Goal: Information Seeking & Learning: Learn about a topic

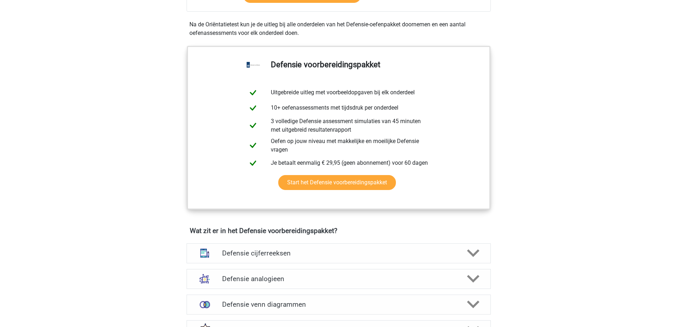
scroll to position [414, 0]
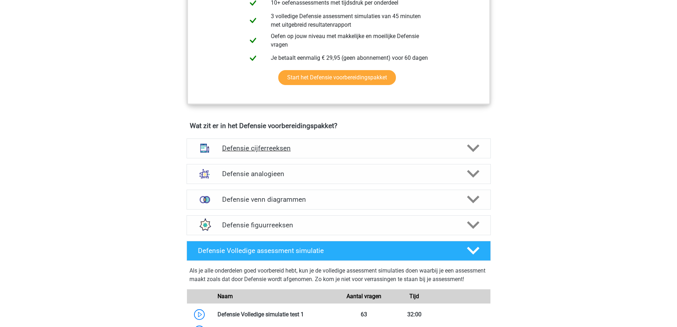
click at [252, 144] on h4 "Defensie cijferreeksen" at bounding box center [338, 148] width 233 height 8
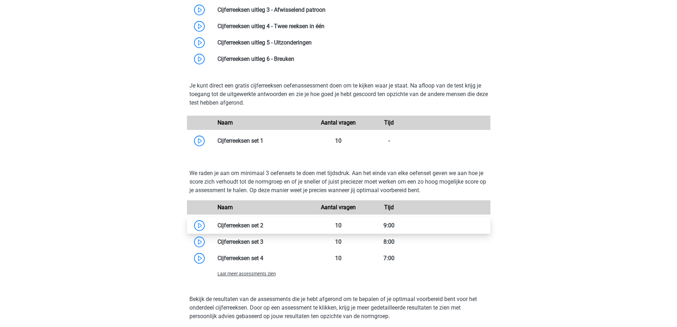
scroll to position [640, 0]
click at [234, 275] on span "Laat meer assessments zien" at bounding box center [247, 273] width 58 height 5
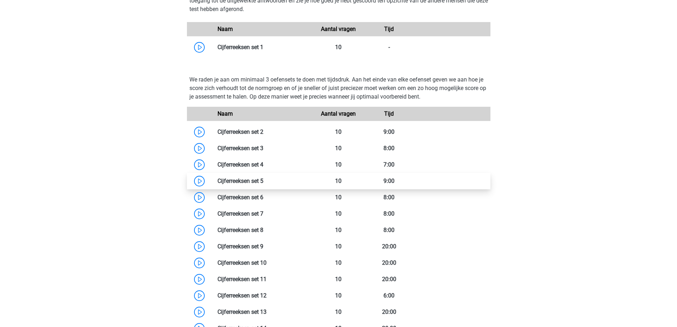
scroll to position [734, 0]
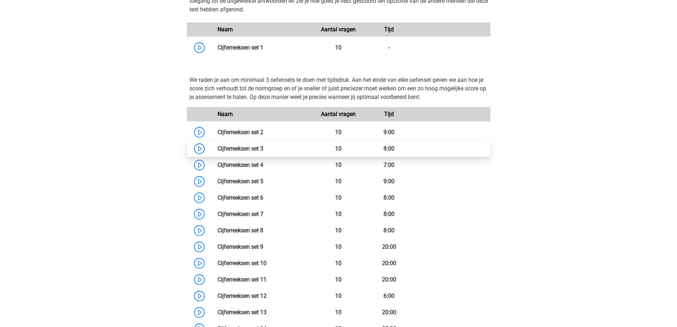
click at [263, 145] on link at bounding box center [263, 148] width 0 height 7
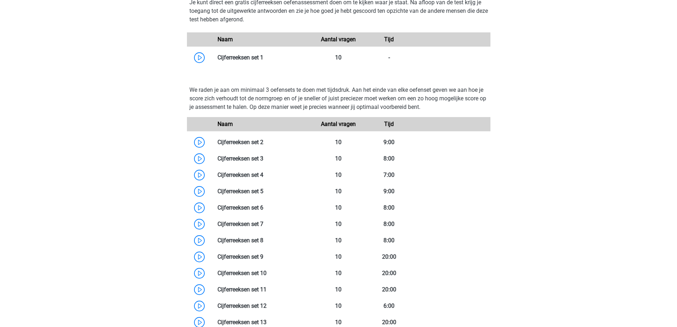
scroll to position [714, 0]
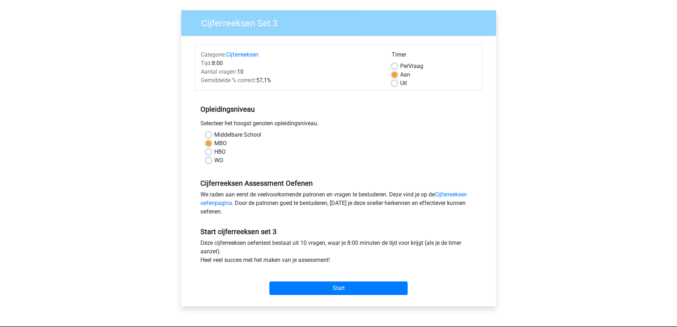
scroll to position [48, 0]
click at [400, 66] on label "Per Vraag" at bounding box center [411, 66] width 23 height 9
click at [394, 66] on input "Per Vraag" at bounding box center [395, 65] width 6 height 7
radio input "true"
click at [373, 286] on input "Start" at bounding box center [339, 288] width 138 height 14
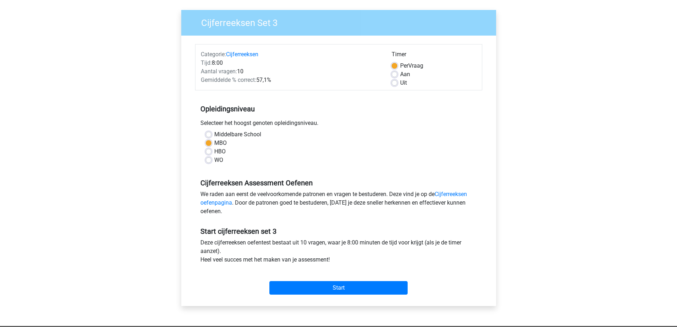
click at [400, 85] on label "Uit" at bounding box center [403, 83] width 7 height 9
click at [393, 85] on input "Uit" at bounding box center [395, 82] width 6 height 7
radio input "true"
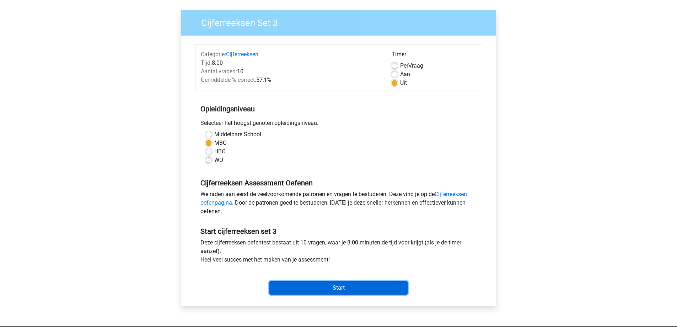
click at [337, 285] on input "Start" at bounding box center [339, 288] width 138 height 14
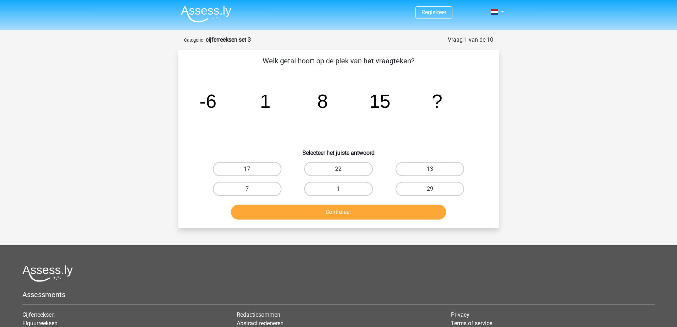
click at [343, 169] on input "22" at bounding box center [341, 171] width 5 height 5
radio input "true"
click at [342, 207] on button "Controleer" at bounding box center [338, 211] width 215 height 15
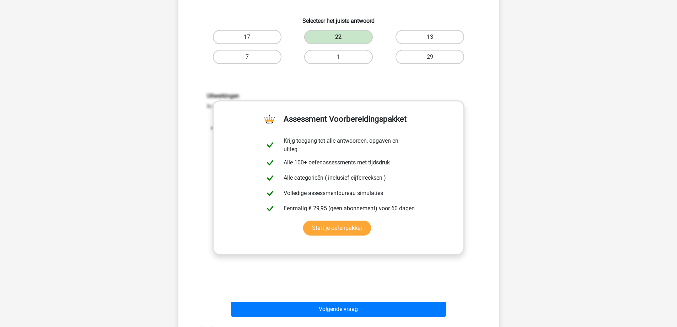
scroll to position [132, 0]
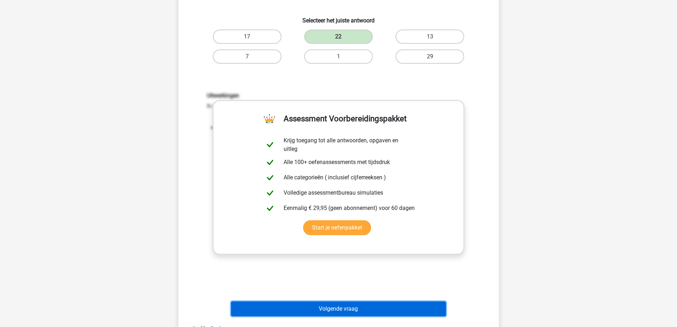
click at [344, 306] on button "Volgende vraag" at bounding box center [338, 308] width 215 height 15
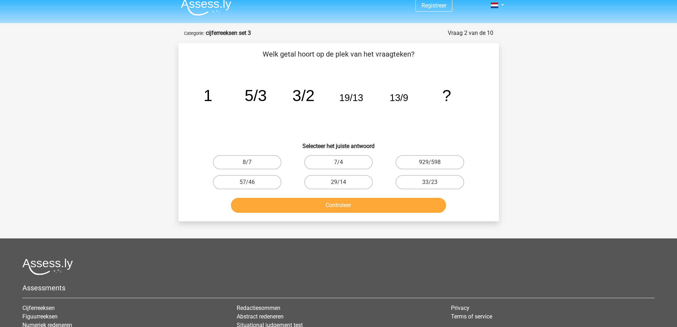
scroll to position [6, 0]
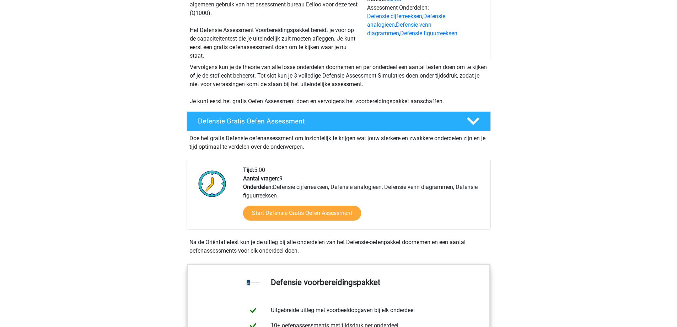
scroll to position [103, 0]
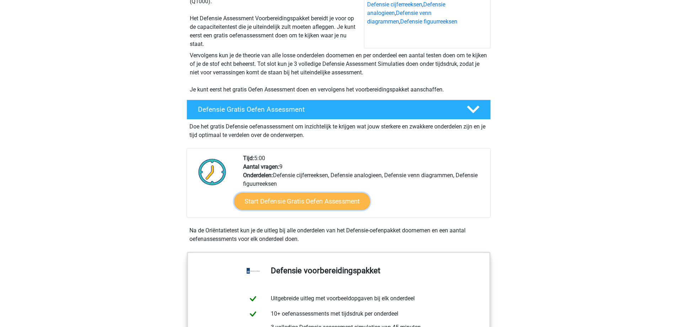
click at [287, 202] on link "Start Defensie Gratis Oefen Assessment" at bounding box center [302, 201] width 136 height 17
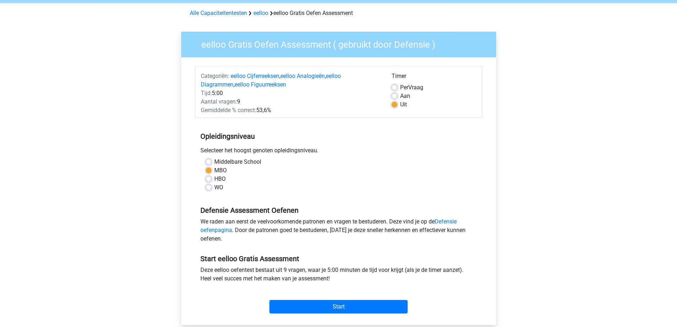
scroll to position [27, 0]
click at [308, 305] on input "Start" at bounding box center [339, 306] width 138 height 14
